Goal: Task Accomplishment & Management: Use online tool/utility

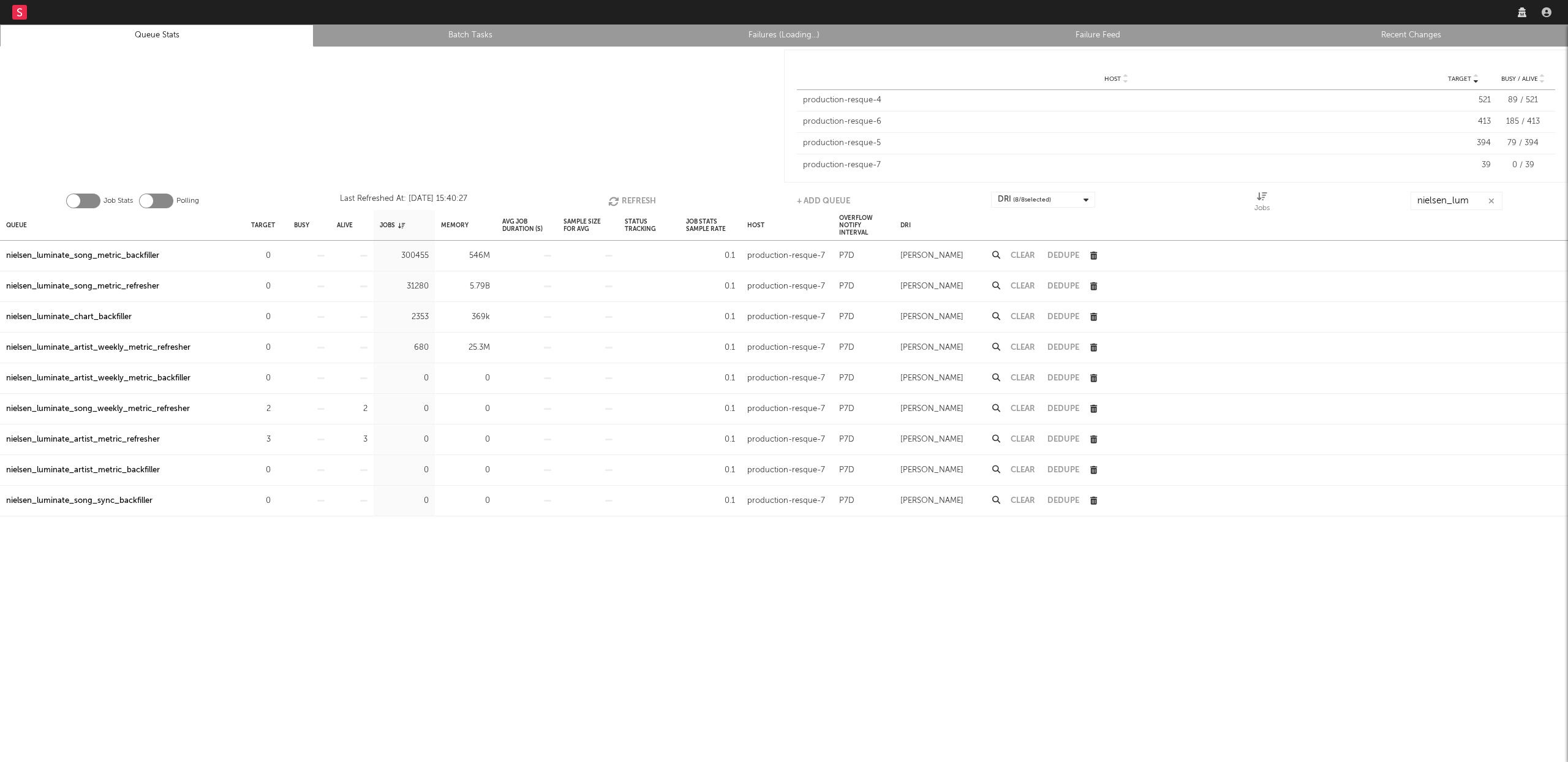
click at [1423, 30] on link "Recent Changes" at bounding box center [1411, 35] width 300 height 15
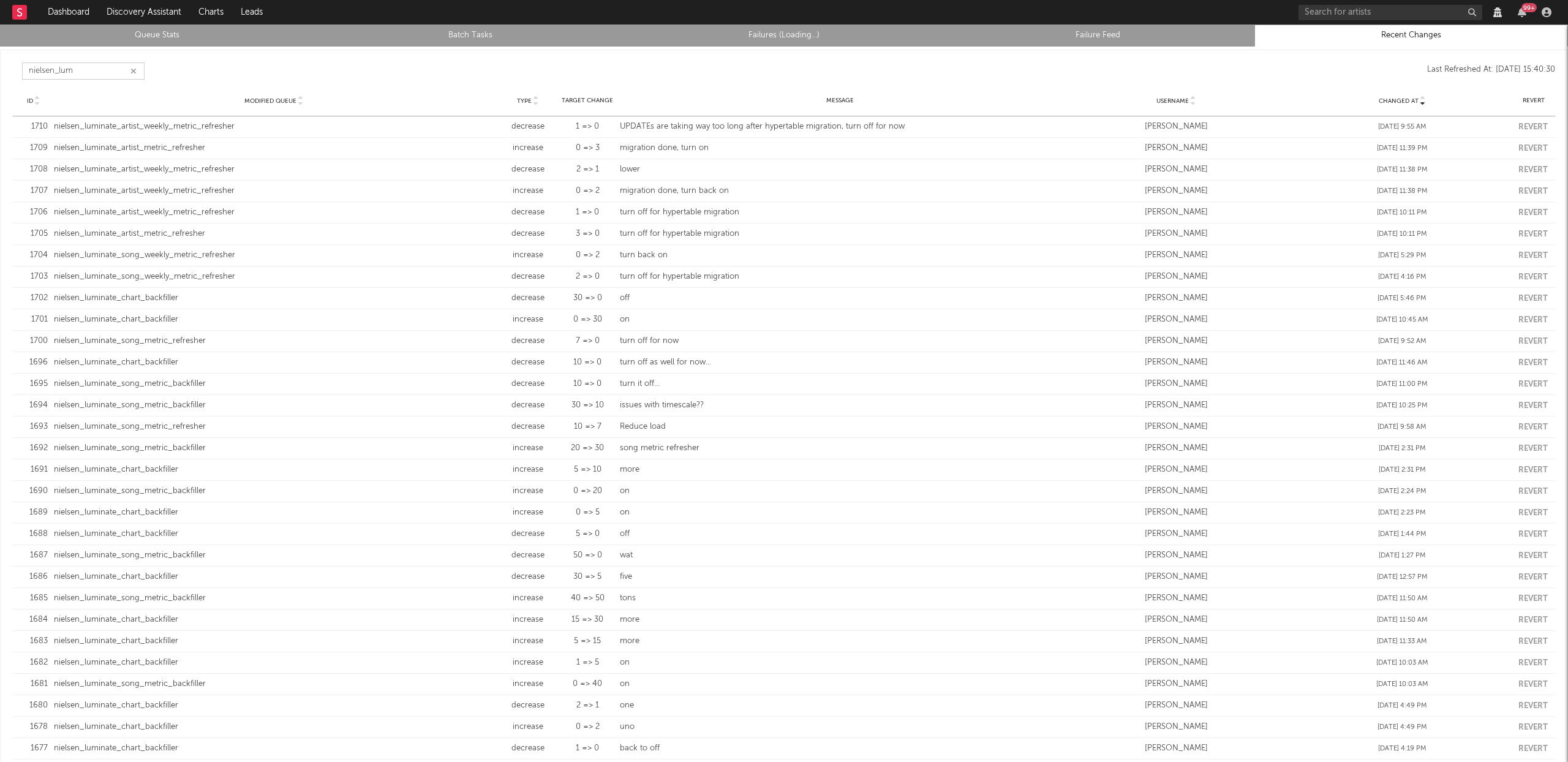
click at [92, 71] on input "nielsen_lum" at bounding box center [83, 70] width 123 height 17
click at [806, 37] on link "Failures (Loading...)" at bounding box center [784, 35] width 300 height 15
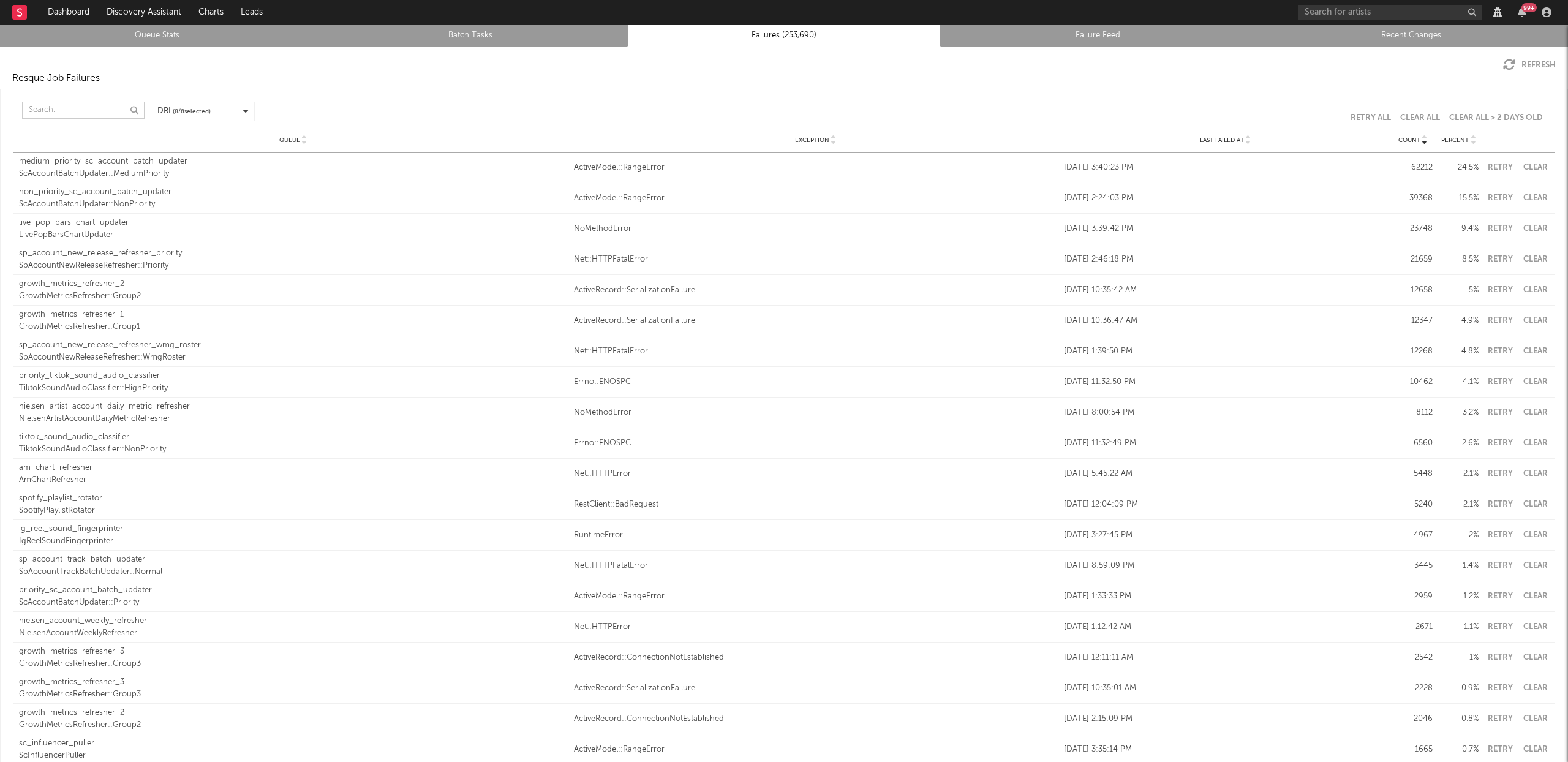
click at [88, 111] on input "text" at bounding box center [83, 110] width 123 height 17
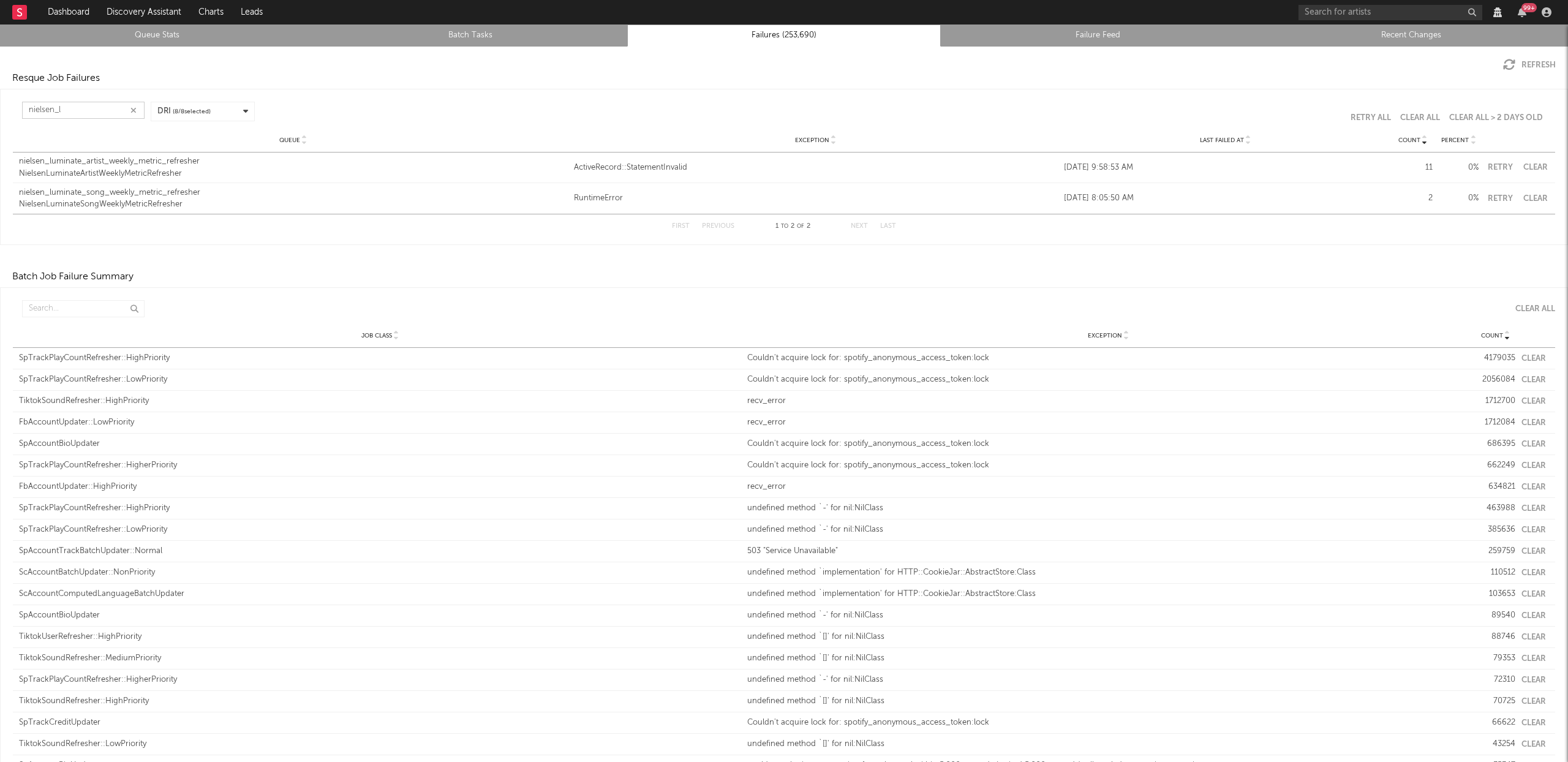
type input "nielsen_l"
click at [145, 160] on div "nielsen_luminate_artist_weekly_metric_refresher" at bounding box center [293, 162] width 549 height 12
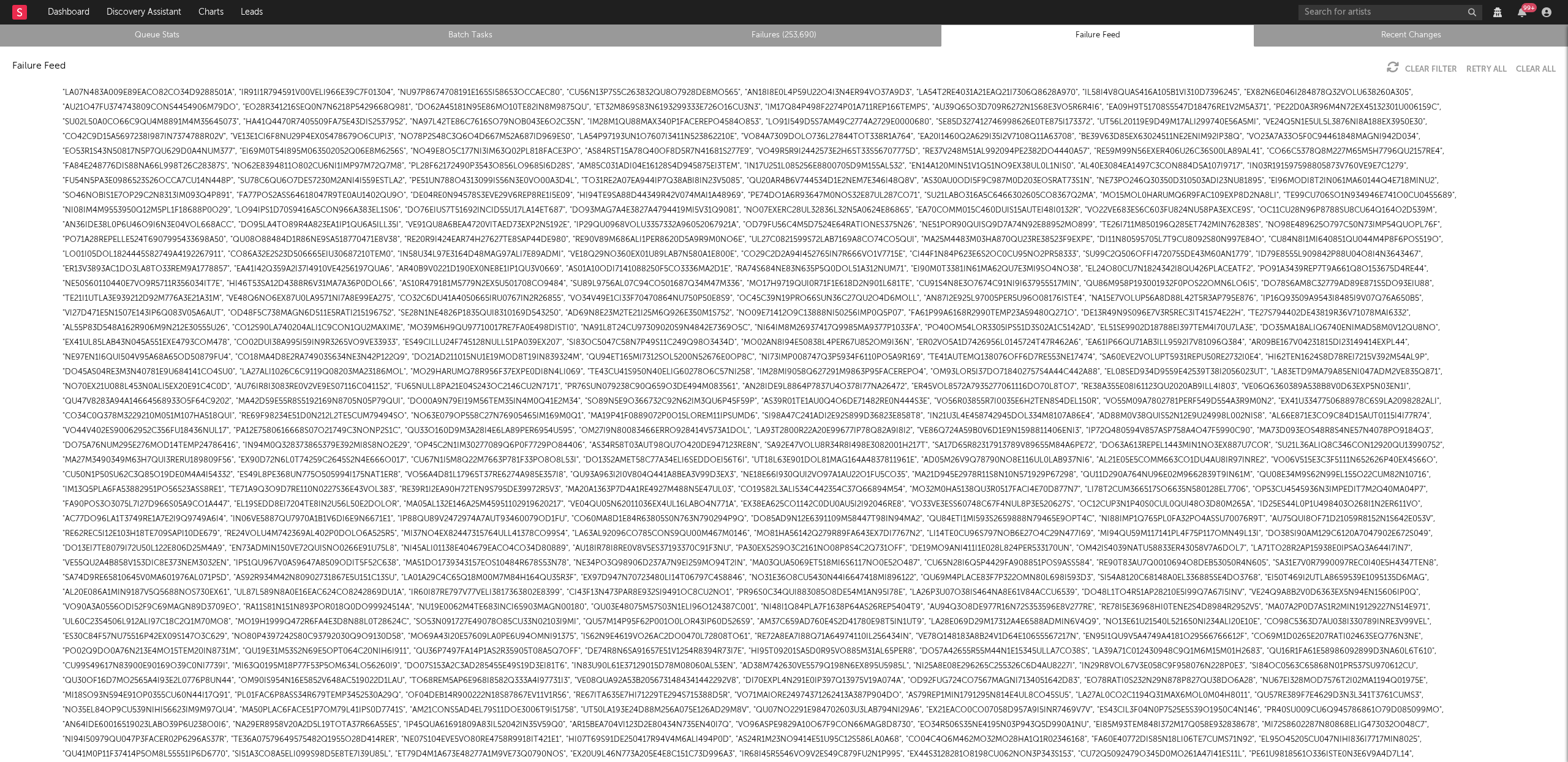
scroll to position [1631, 0]
